Goal: Task Accomplishment & Management: Manage account settings

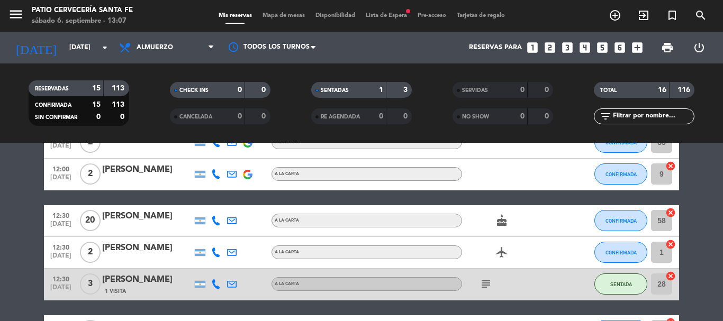
scroll to position [159, 0]
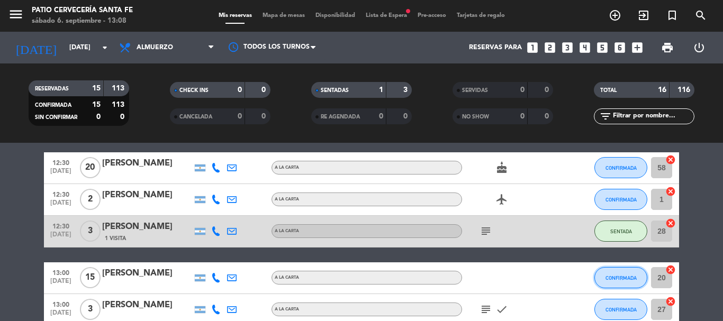
click at [608, 269] on button "CONFIRMADA" at bounding box center [620, 277] width 53 height 21
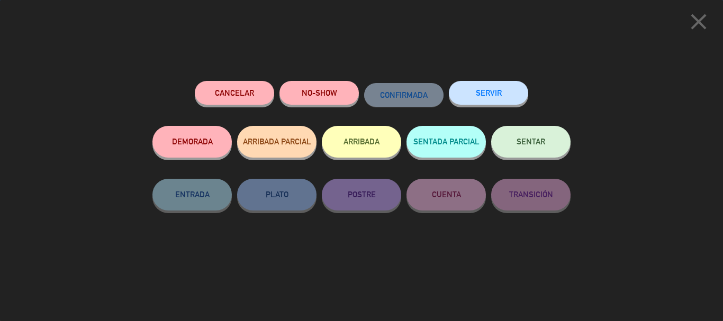
click at [525, 153] on button "SENTAR" at bounding box center [530, 142] width 79 height 32
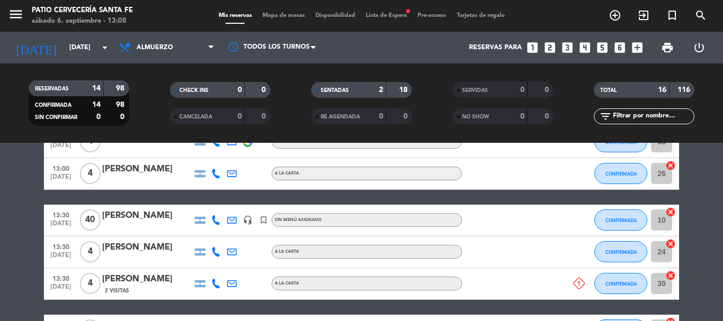
scroll to position [370, 0]
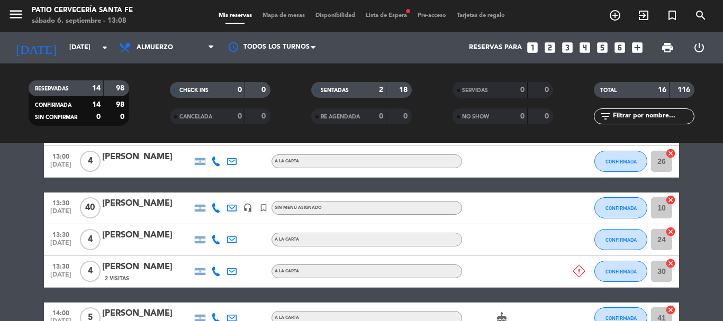
click at [248, 211] on icon "headset_mic" at bounding box center [248, 208] width 10 height 10
click at [262, 209] on icon "turned_in_not" at bounding box center [264, 208] width 10 height 10
click at [252, 216] on div "headset_mic" at bounding box center [248, 208] width 16 height 31
click at [262, 209] on icon "turned_in_not" at bounding box center [264, 208] width 10 height 10
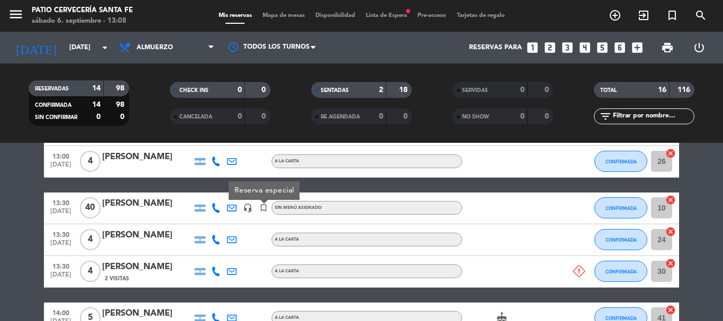
click at [262, 209] on icon "turned_in_not" at bounding box center [264, 208] width 10 height 10
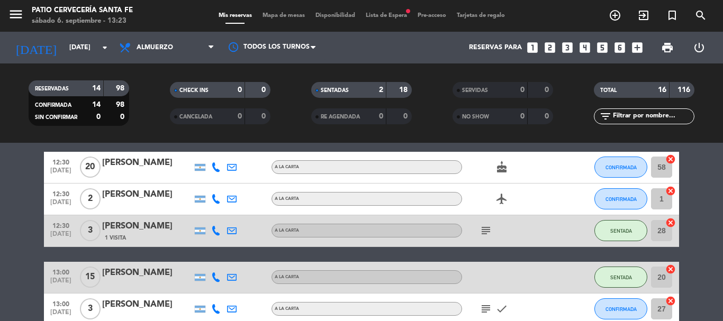
scroll to position [159, 0]
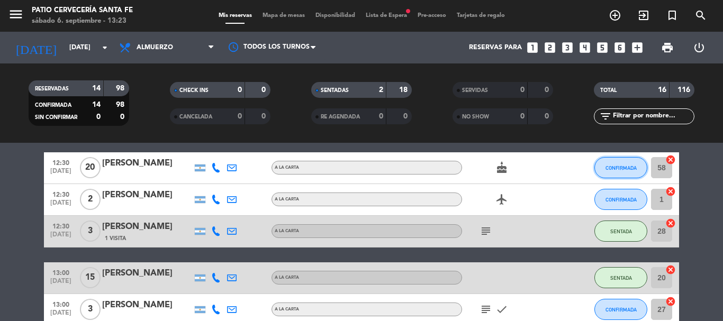
click at [608, 175] on button "CONFIRMADA" at bounding box center [620, 167] width 53 height 21
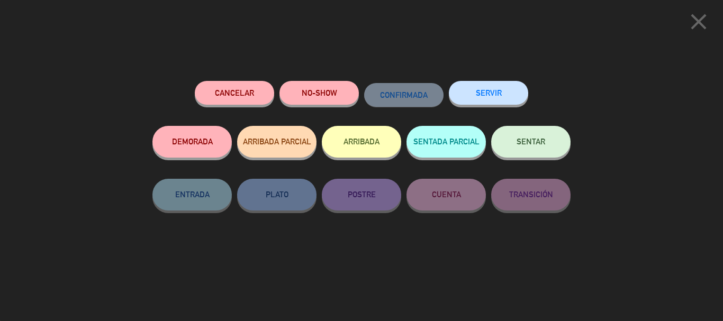
click at [532, 151] on button "SENTAR" at bounding box center [530, 142] width 79 height 32
